Goal: Information Seeking & Learning: Learn about a topic

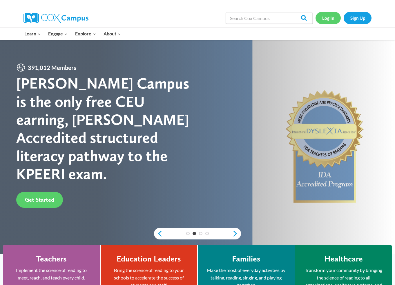
click at [325, 18] on link "Log In" at bounding box center [327, 18] width 25 height 12
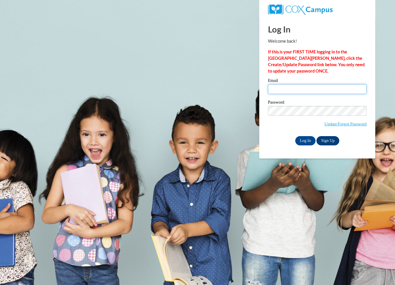
click at [293, 88] on input "Email" at bounding box center [317, 89] width 99 height 10
type input "aheller@gsdwi.org"
click at [307, 139] on input "Log In" at bounding box center [305, 140] width 20 height 9
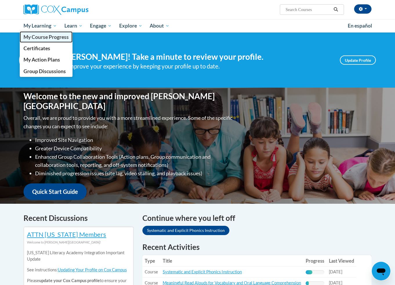
click at [43, 37] on span "My Course Progress" at bounding box center [45, 37] width 45 height 6
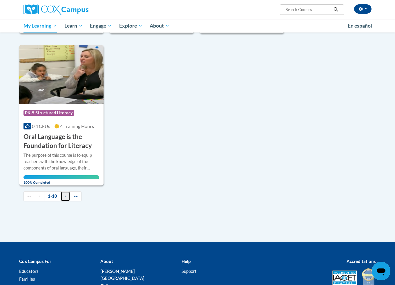
click at [64, 199] on link "»" at bounding box center [66, 196] width 10 height 10
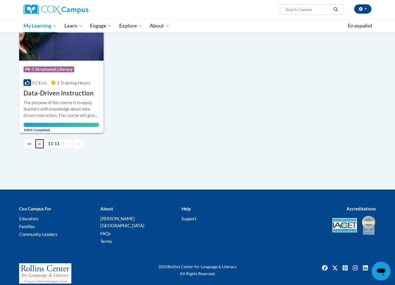
click at [40, 143] on span "«" at bounding box center [40, 143] width 2 height 5
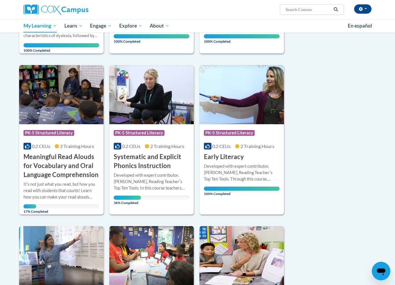
scroll to position [197, 0]
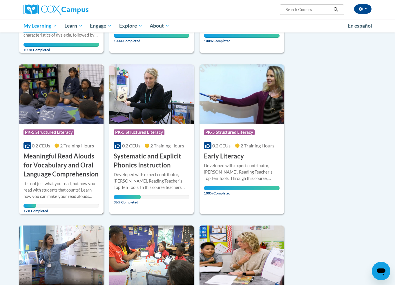
click at [56, 173] on h3 "Meaningful Read Alouds for Vocabulary and Oral Language Comprehension" at bounding box center [61, 165] width 76 height 27
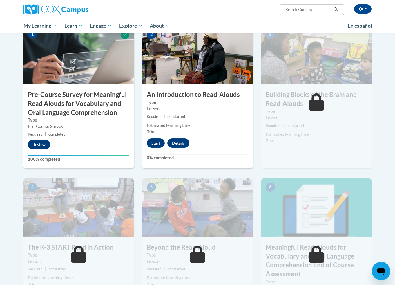
scroll to position [153, 0]
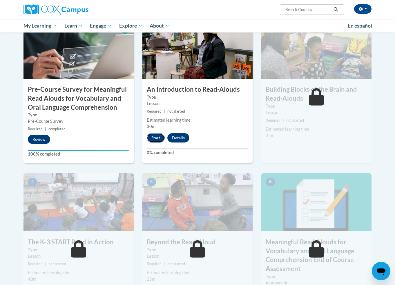
click at [156, 138] on button "Start" at bounding box center [156, 137] width 18 height 9
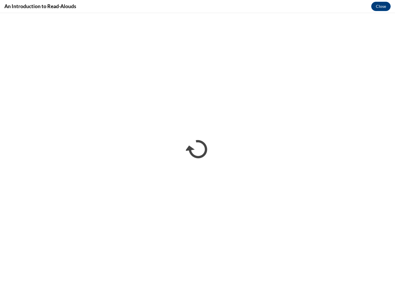
scroll to position [0, 0]
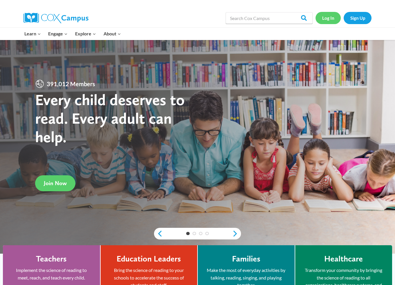
click at [323, 22] on link "Log In" at bounding box center [327, 18] width 25 height 12
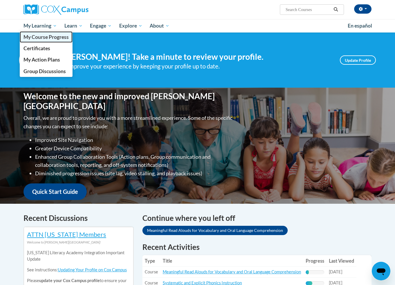
click at [43, 37] on span "My Course Progress" at bounding box center [45, 37] width 45 height 6
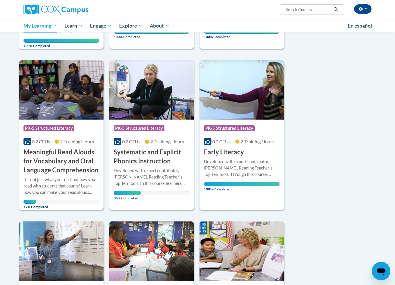
scroll to position [207, 0]
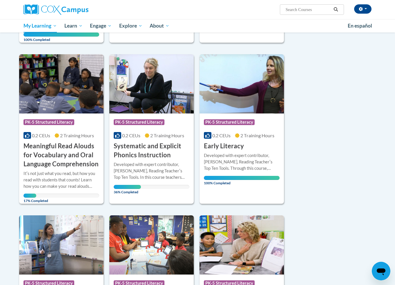
click at [143, 145] on h3 "Systematic and Explicit Phonics Instruction" at bounding box center [152, 150] width 76 height 18
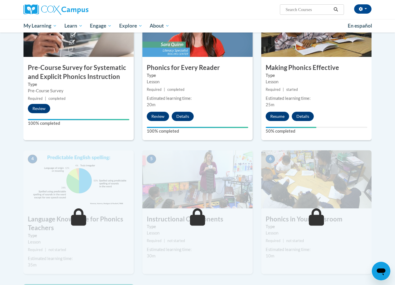
scroll to position [171, 0]
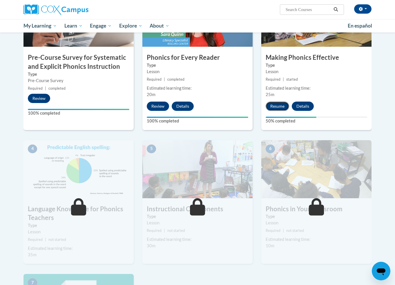
click at [276, 105] on button "Resume" at bounding box center [276, 105] width 23 height 9
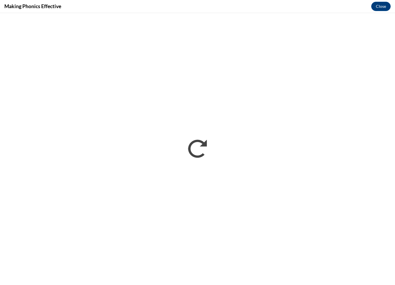
scroll to position [0, 0]
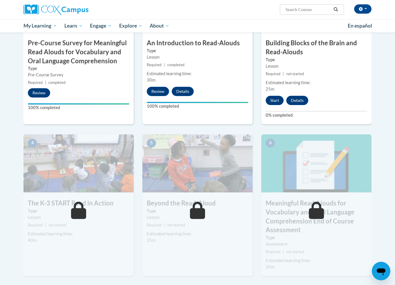
scroll to position [198, 0]
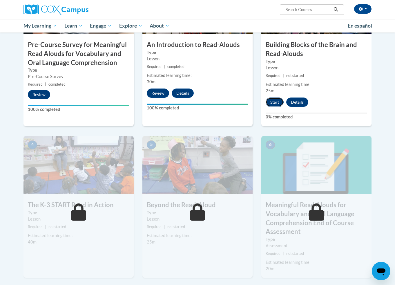
click at [276, 104] on button "Start" at bounding box center [274, 101] width 18 height 9
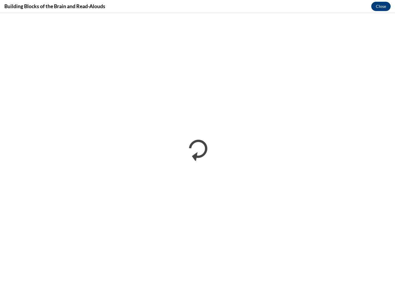
scroll to position [0, 0]
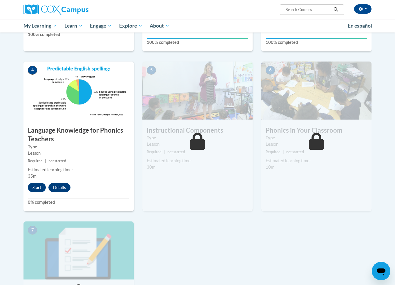
scroll to position [254, 0]
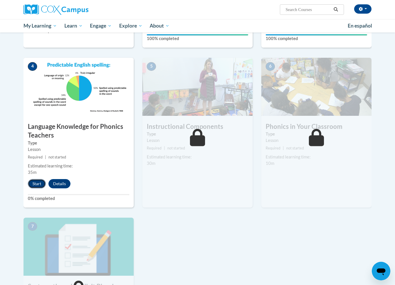
click at [37, 183] on button "Start" at bounding box center [37, 183] width 18 height 9
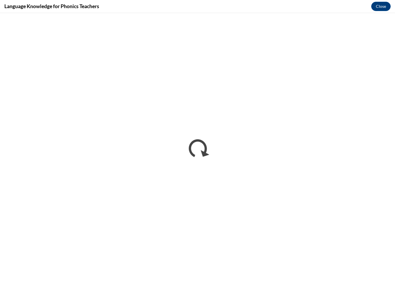
scroll to position [0, 0]
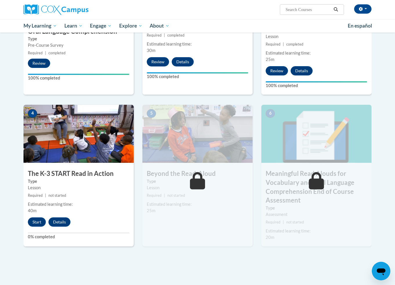
scroll to position [238, 0]
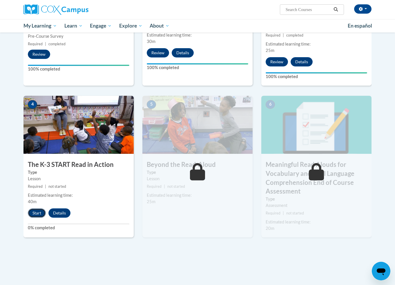
click at [35, 210] on button "Start" at bounding box center [37, 212] width 18 height 9
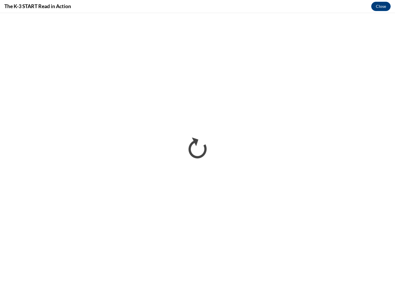
scroll to position [0, 0]
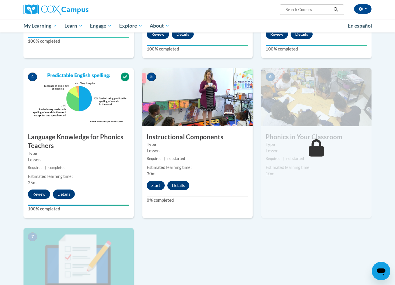
scroll to position [243, 0]
click at [151, 188] on button "Start" at bounding box center [156, 185] width 18 height 9
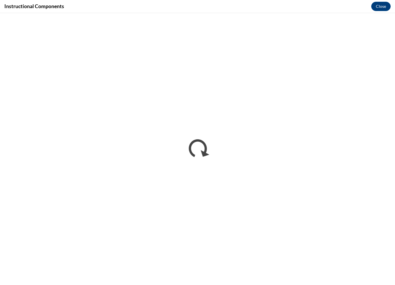
scroll to position [0, 0]
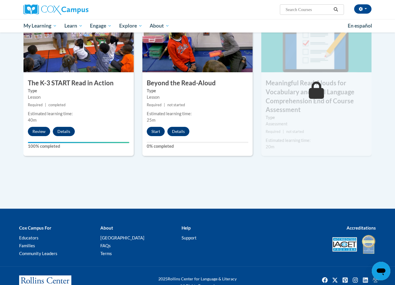
scroll to position [324, 0]
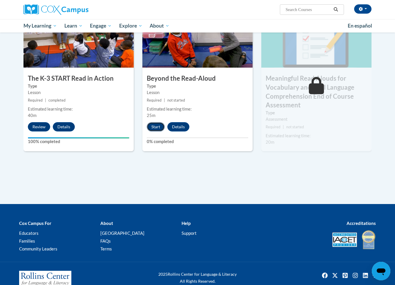
click at [154, 126] on button "Start" at bounding box center [156, 126] width 18 height 9
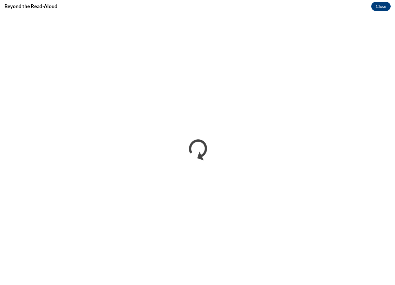
scroll to position [0, 0]
